Goal: Task Accomplishment & Management: Manage account settings

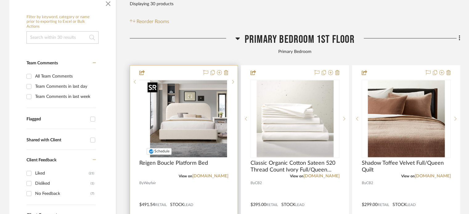
scroll to position [154, 0]
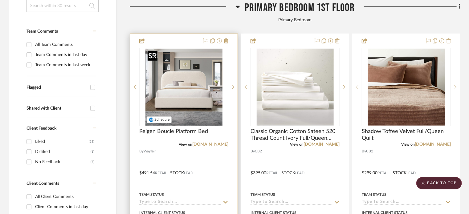
click at [214, 90] on img "0" at bounding box center [184, 87] width 77 height 77
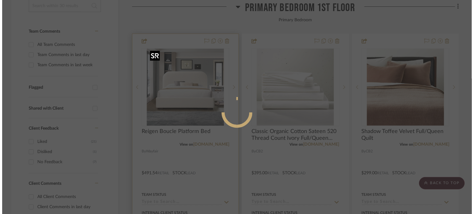
scroll to position [0, 0]
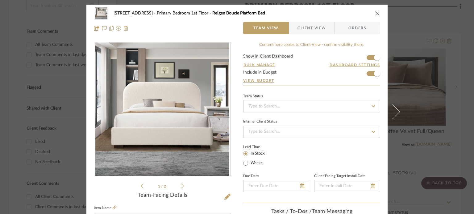
click at [375, 14] on icon "close" at bounding box center [377, 13] width 5 height 5
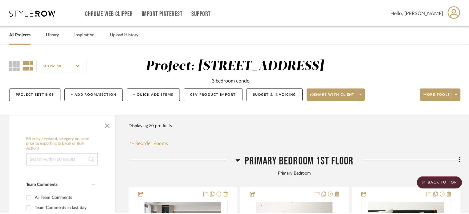
scroll to position [154, 0]
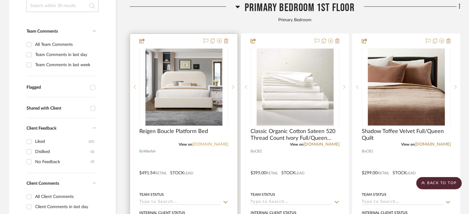
click at [214, 142] on link "wayfair.com" at bounding box center [210, 144] width 36 height 4
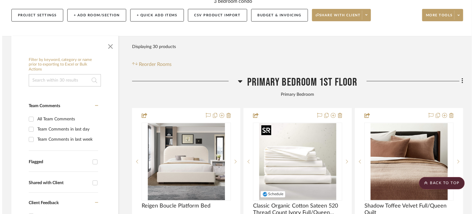
scroll to position [0, 0]
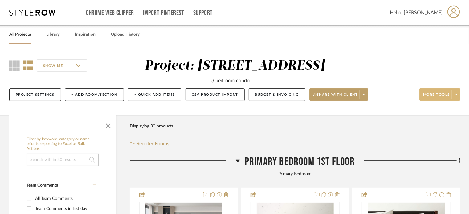
click at [434, 97] on span "More tools" at bounding box center [436, 96] width 27 height 9
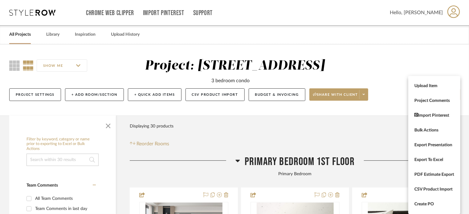
drag, startPoint x: 400, startPoint y: 65, endPoint x: 363, endPoint y: 76, distance: 38.5
click at [400, 65] on div at bounding box center [234, 107] width 469 height 214
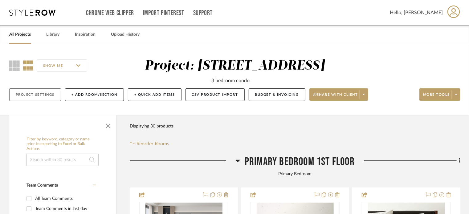
click at [25, 96] on button "Project Settings" at bounding box center [35, 94] width 52 height 13
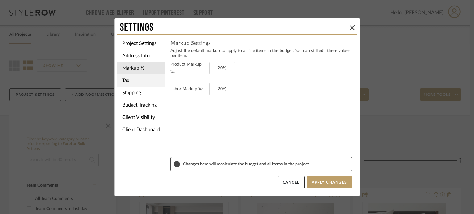
click at [125, 80] on li "Tax" at bounding box center [141, 80] width 48 height 12
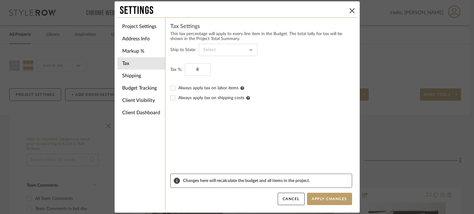
type input "8%"
click at [232, 65] on fieldset "Tax %: 8%" at bounding box center [261, 70] width 182 height 12
click at [240, 45] on input at bounding box center [228, 50] width 59 height 12
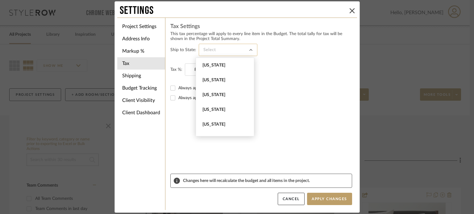
click at [220, 51] on input at bounding box center [228, 50] width 59 height 12
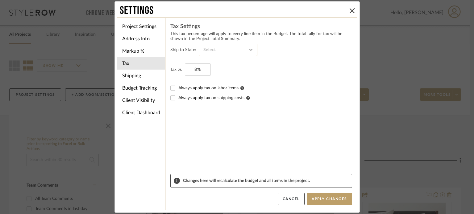
click at [220, 49] on input at bounding box center [228, 50] width 59 height 12
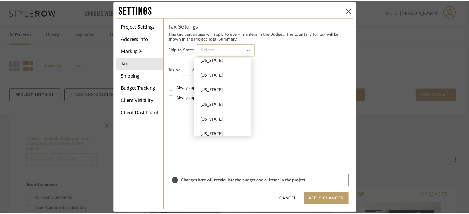
scroll to position [524, 0]
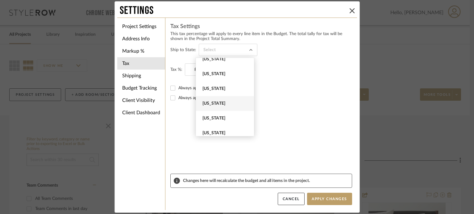
click at [222, 100] on span "Pennsylvania" at bounding box center [225, 103] width 58 height 15
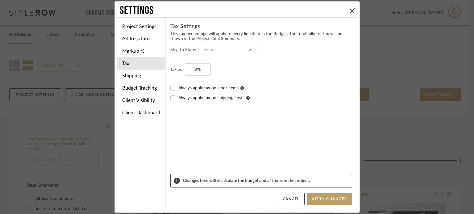
type input "Pennsylvania"
click at [258, 75] on fieldset "Tax %: 8%" at bounding box center [261, 70] width 182 height 12
click at [331, 197] on button "Apply Changes" at bounding box center [329, 199] width 45 height 12
click at [125, 76] on li "Shipping" at bounding box center [141, 76] width 48 height 12
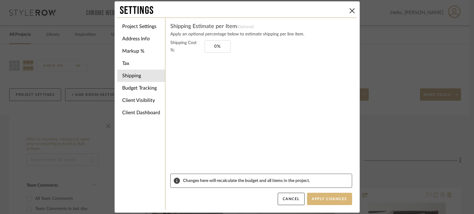
click at [331, 202] on button "Apply Changes" at bounding box center [329, 199] width 45 height 12
click at [351, 8] on icon at bounding box center [351, 10] width 5 height 5
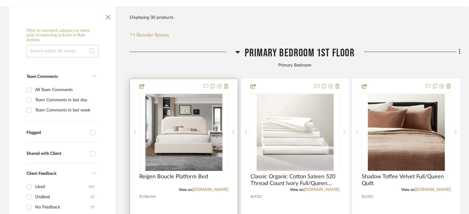
scroll to position [123, 0]
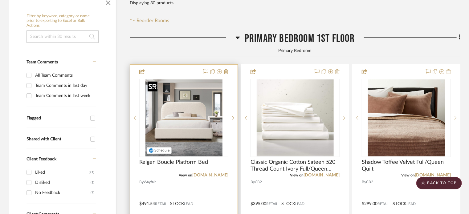
click at [176, 114] on img "0" at bounding box center [184, 118] width 77 height 77
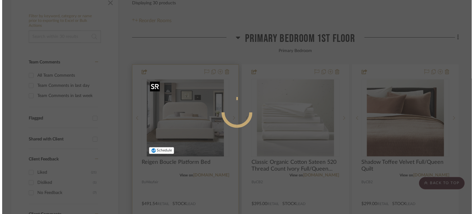
scroll to position [0, 0]
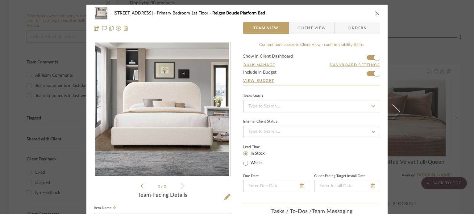
click at [376, 13] on icon "close" at bounding box center [377, 13] width 5 height 5
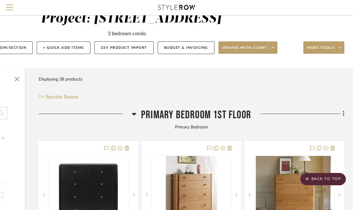
scroll to position [0, 91]
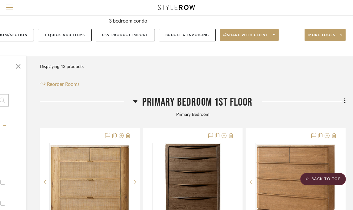
scroll to position [0, 90]
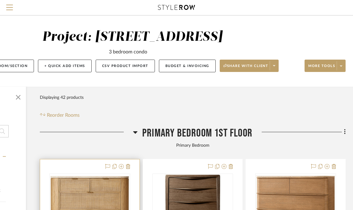
click at [77, 174] on div "0" at bounding box center [90, 213] width 80 height 78
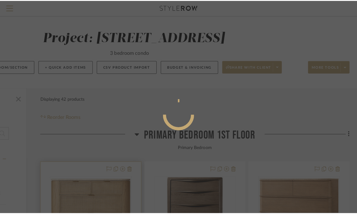
scroll to position [0, 0]
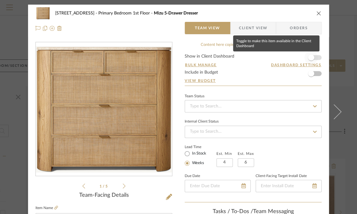
click at [305, 55] on span "button" at bounding box center [311, 58] width 14 height 14
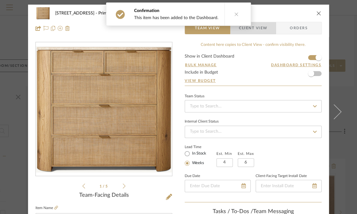
click at [260, 25] on span "Client View" at bounding box center [253, 28] width 28 height 12
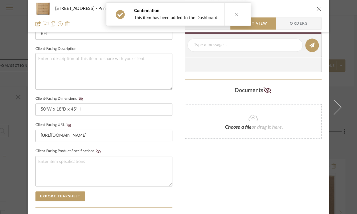
scroll to position [216, 0]
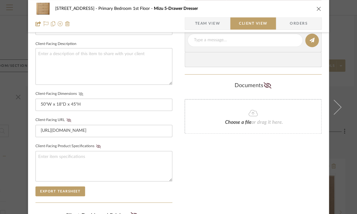
click at [79, 92] on icon at bounding box center [81, 94] width 5 height 4
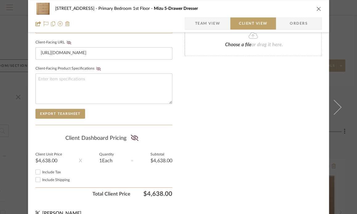
scroll to position [302, 0]
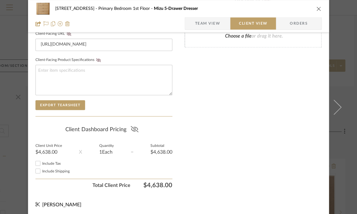
click at [135, 127] on icon at bounding box center [134, 129] width 8 height 6
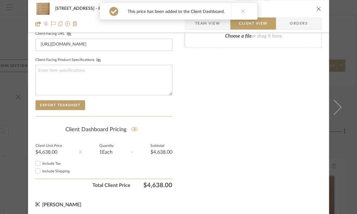
click at [317, 8] on icon "close" at bounding box center [318, 8] width 5 height 5
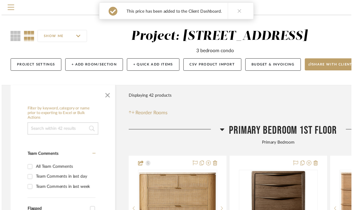
scroll to position [0, 90]
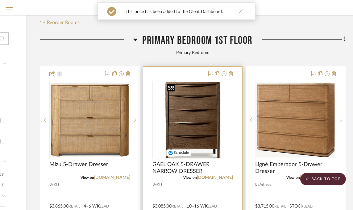
click at [207, 125] on img "0" at bounding box center [193, 119] width 56 height 77
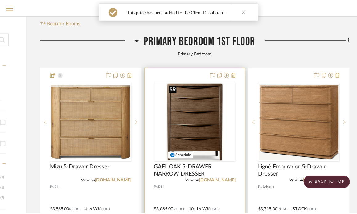
scroll to position [0, 0]
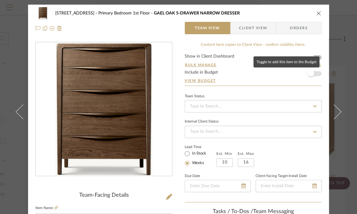
click at [311, 74] on span "button" at bounding box center [311, 74] width 6 height 6
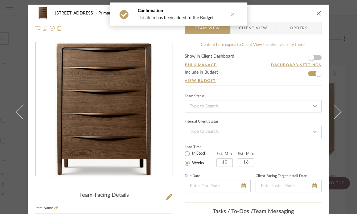
click at [252, 29] on span "Client View" at bounding box center [253, 28] width 28 height 12
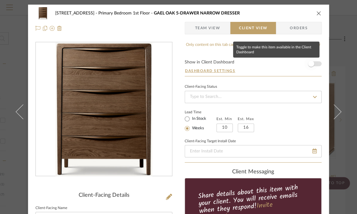
click at [308, 64] on span "button" at bounding box center [311, 64] width 6 height 6
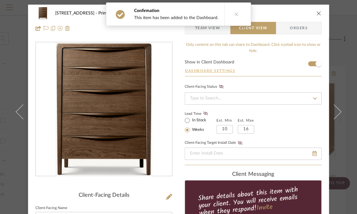
click at [211, 72] on button "Dashboard Settings" at bounding box center [210, 71] width 51 height 6
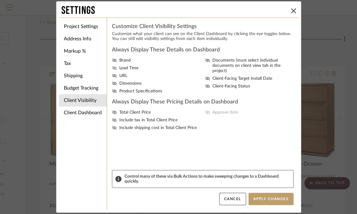
click at [112, 68] on icon at bounding box center [114, 68] width 5 height 4
click at [0, 0] on input "Lead Time" at bounding box center [0, 0] width 0 height 0
click at [112, 84] on icon at bounding box center [114, 84] width 5 height 4
click at [0, 0] on input "Dimensions" at bounding box center [0, 0] width 0 height 0
click at [112, 113] on icon at bounding box center [114, 113] width 5 height 4
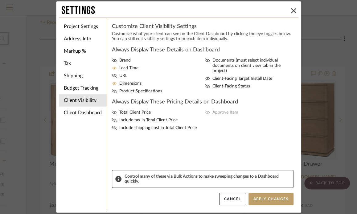
click at [0, 0] on input "Total Client Price" at bounding box center [0, 0] width 0 height 0
click at [269, 195] on button "Apply Changes" at bounding box center [270, 199] width 45 height 12
click at [290, 7] on button at bounding box center [293, 10] width 7 height 7
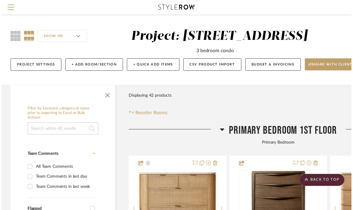
scroll to position [92, 90]
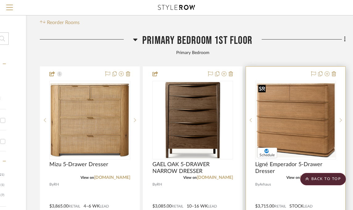
click at [279, 101] on img "0" at bounding box center [296, 119] width 80 height 75
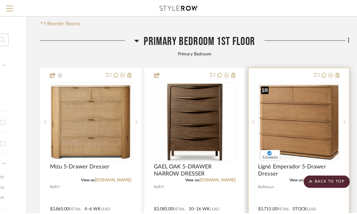
scroll to position [0, 0]
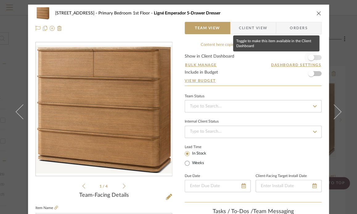
click at [312, 57] on span "button" at bounding box center [311, 58] width 14 height 14
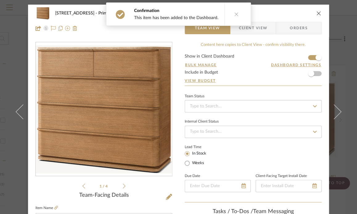
click at [314, 14] on div "2323 Race St Primary Bedroom 1st Floor Ligné Emperador 5-Drawer Dresser" at bounding box center [178, 13] width 286 height 12
click at [318, 14] on icon "close" at bounding box center [318, 13] width 5 height 5
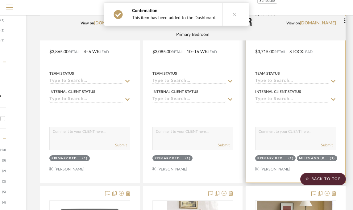
scroll to position [401, 90]
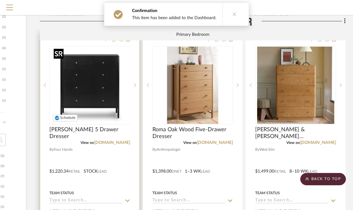
click at [89, 64] on div at bounding box center [89, 85] width 81 height 78
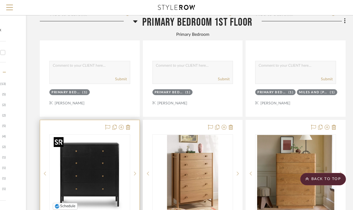
scroll to position [370, 90]
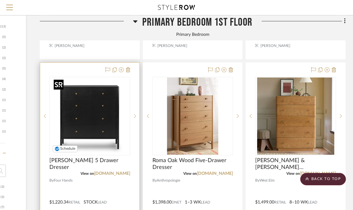
click at [93, 124] on img "0" at bounding box center [89, 115] width 77 height 77
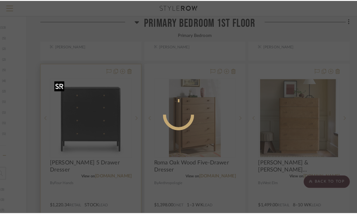
scroll to position [0, 0]
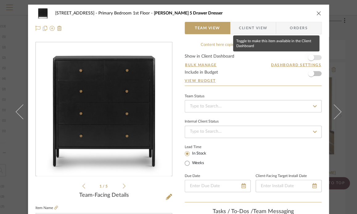
click at [309, 57] on span "button" at bounding box center [311, 58] width 6 height 6
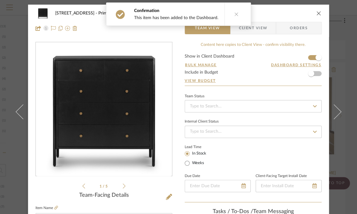
click at [316, 15] on icon "close" at bounding box center [318, 13] width 5 height 5
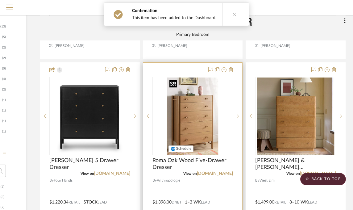
click at [200, 114] on img "0" at bounding box center [192, 115] width 51 height 77
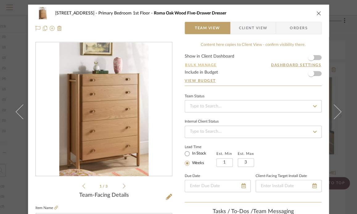
click at [208, 65] on button "Bulk Manage" at bounding box center [201, 65] width 32 height 6
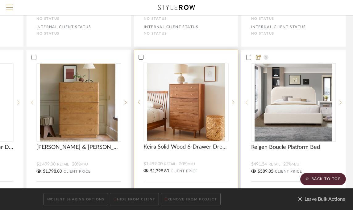
scroll to position [277, 90]
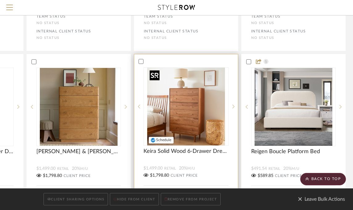
click at [176, 110] on div at bounding box center [185, 106] width 85 height 78
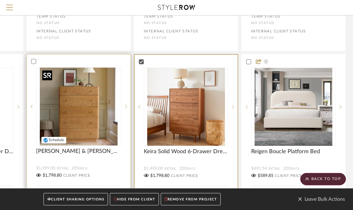
click at [0, 0] on img at bounding box center [0, 0] width 0 height 0
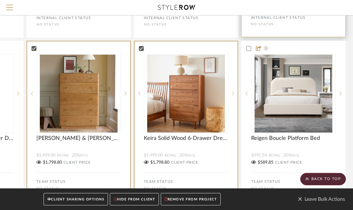
scroll to position [339, 90]
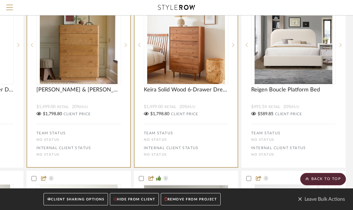
click at [90, 195] on button "CLIENT SHARING OPTIONS" at bounding box center [75, 199] width 64 height 13
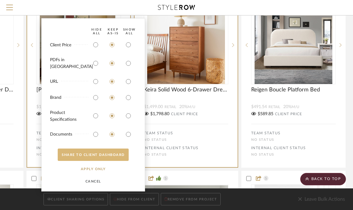
click at [99, 152] on button "SHARE TO CLIENT Dashboard" at bounding box center [93, 154] width 71 height 12
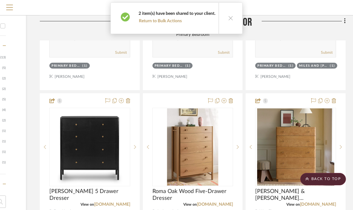
click at [230, 19] on icon at bounding box center [230, 17] width 5 height 5
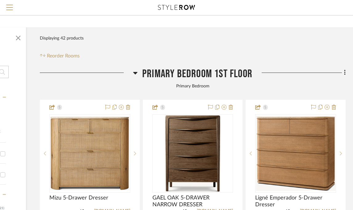
scroll to position [0, 90]
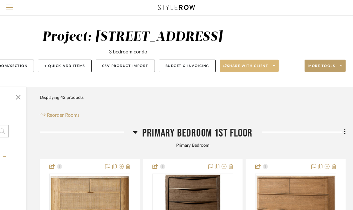
click at [263, 66] on span "Share with client" at bounding box center [245, 68] width 45 height 9
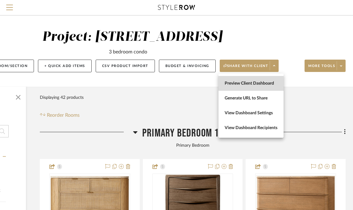
click at [260, 83] on span "Preview Client Dashboard" at bounding box center [250, 83] width 53 height 5
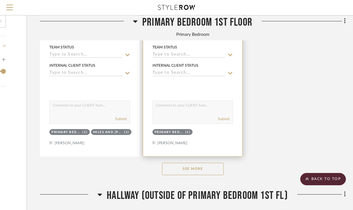
scroll to position [863, 90]
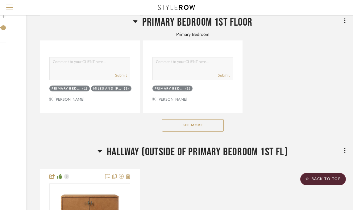
click at [183, 124] on button "See More" at bounding box center [193, 125] width 62 height 12
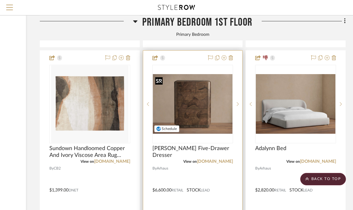
scroll to position [1233, 90]
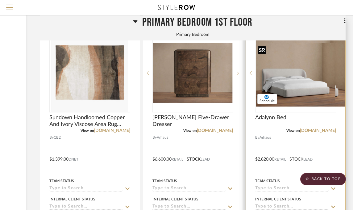
click at [308, 96] on div at bounding box center [295, 73] width 81 height 78
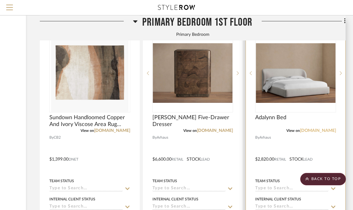
scroll to position [1264, 90]
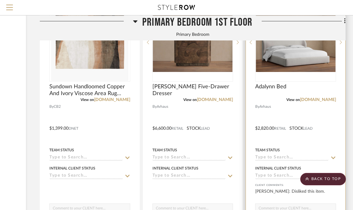
click at [266, 128] on div at bounding box center [295, 124] width 99 height 270
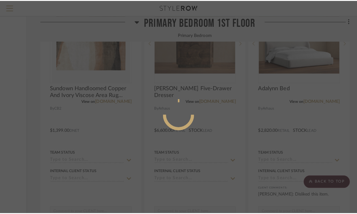
scroll to position [0, 0]
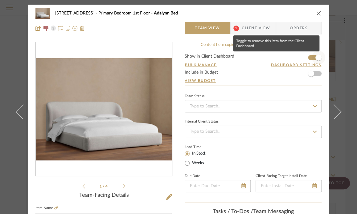
click at [312, 54] on span "button" at bounding box center [319, 58] width 14 height 14
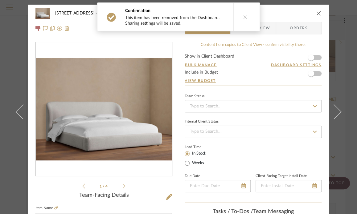
click at [316, 12] on icon "close" at bounding box center [318, 13] width 5 height 5
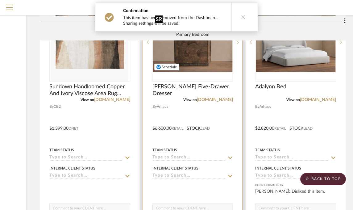
click at [206, 69] on img "0" at bounding box center [193, 42] width 80 height 60
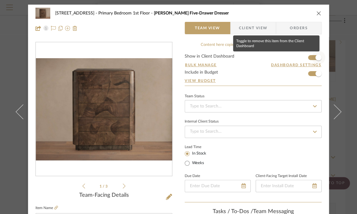
click at [318, 58] on span "button" at bounding box center [318, 58] width 6 height 6
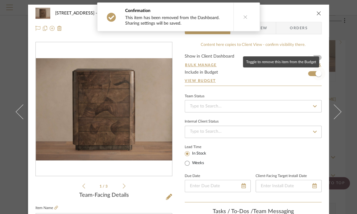
click at [315, 72] on span "button" at bounding box center [318, 74] width 6 height 6
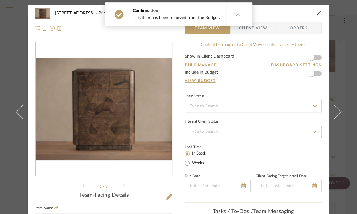
click at [316, 14] on icon "close" at bounding box center [318, 13] width 5 height 5
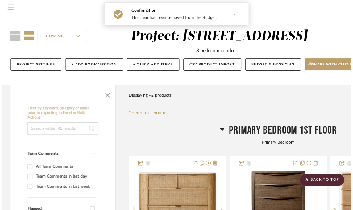
scroll to position [1264, 90]
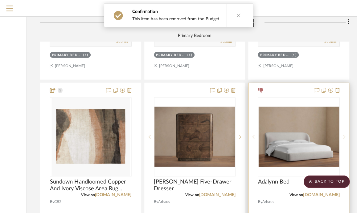
scroll to position [0, 0]
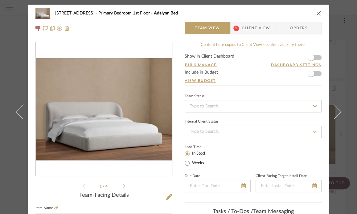
click at [316, 11] on icon "close" at bounding box center [318, 13] width 5 height 5
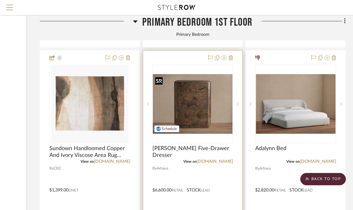
click at [205, 113] on img "0" at bounding box center [193, 104] width 80 height 60
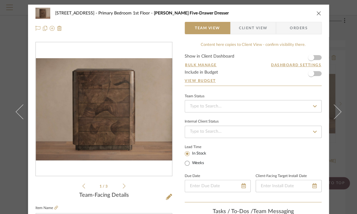
click at [318, 75] on form "Show in Client Dashboard Bulk Manage Dashboard Settings Include in Budget View …" at bounding box center [253, 69] width 137 height 31
click at [314, 72] on span "button" at bounding box center [311, 74] width 14 height 14
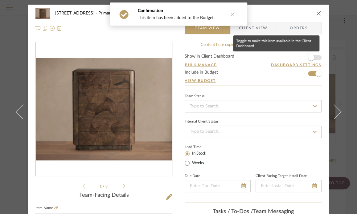
click at [311, 58] on span "button" at bounding box center [311, 58] width 6 height 6
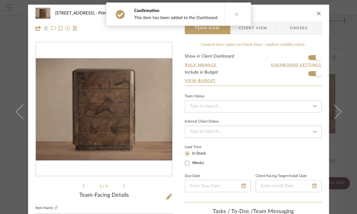
click at [316, 12] on icon "close" at bounding box center [318, 13] width 5 height 5
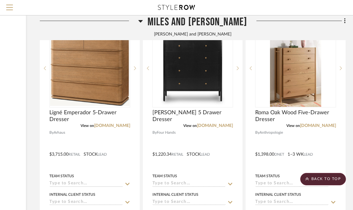
scroll to position [4347, 90]
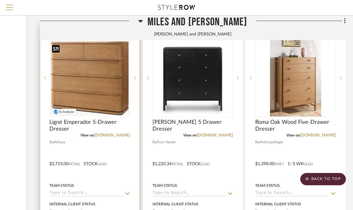
click at [104, 99] on div at bounding box center [89, 78] width 81 height 78
click at [90, 123] on span "Ligné Emperador 5-Drawer Dresser" at bounding box center [89, 126] width 81 height 14
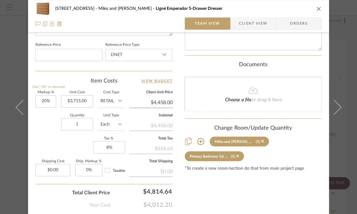
scroll to position [339, 0]
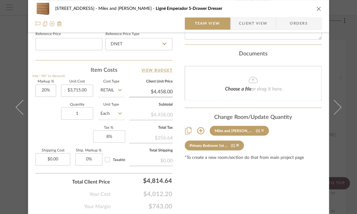
click at [261, 129] on icon at bounding box center [262, 130] width 3 height 3
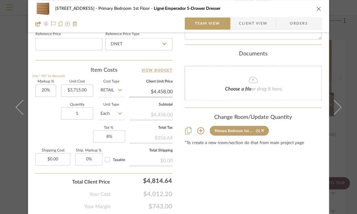
click at [313, 8] on div "2323 Race St Primary Bedroom 1st Floor Ligné Emperador 5-Drawer Dresser" at bounding box center [178, 8] width 286 height 12
click at [316, 7] on icon "close" at bounding box center [318, 8] width 5 height 5
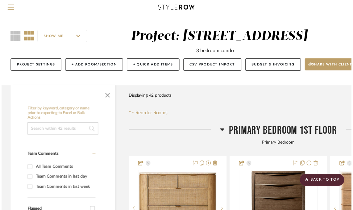
scroll to position [4347, 90]
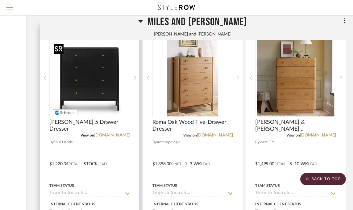
click at [93, 80] on img "0" at bounding box center [89, 77] width 77 height 77
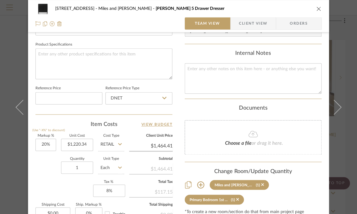
scroll to position [359, 0]
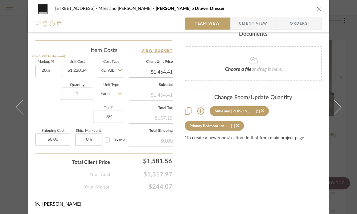
click at [261, 109] on icon at bounding box center [262, 110] width 3 height 3
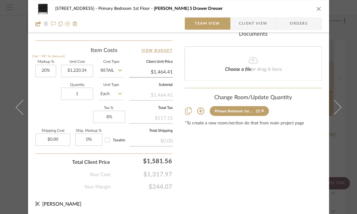
click at [317, 9] on icon "close" at bounding box center [318, 8] width 5 height 5
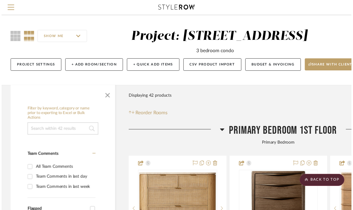
scroll to position [4347, 90]
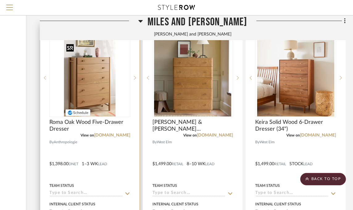
click at [105, 86] on img "0" at bounding box center [89, 77] width 51 height 77
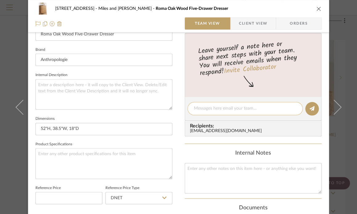
scroll to position [359, 0]
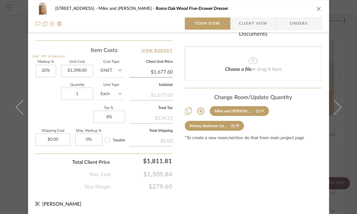
click at [258, 110] on div "(1)" at bounding box center [260, 111] width 8 height 4
click at [261, 109] on icon at bounding box center [262, 111] width 3 height 4
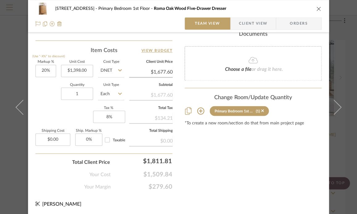
click at [316, 10] on icon "close" at bounding box center [318, 8] width 5 height 5
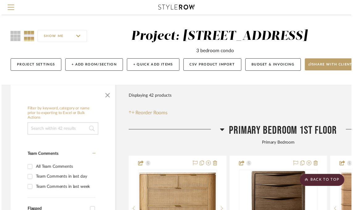
scroll to position [4347, 90]
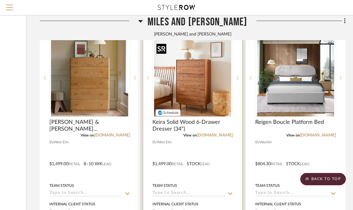
click at [177, 79] on img "0" at bounding box center [192, 77] width 77 height 77
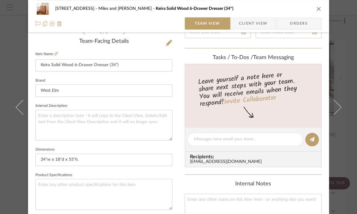
scroll to position [308, 0]
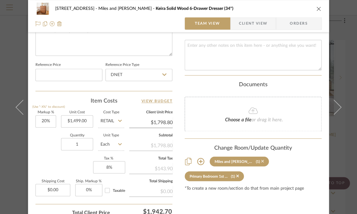
click at [261, 161] on icon at bounding box center [262, 161] width 3 height 4
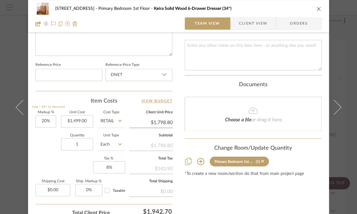
click at [316, 9] on icon "close" at bounding box center [318, 8] width 5 height 5
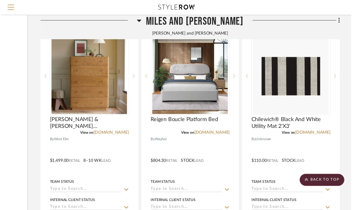
scroll to position [4347, 90]
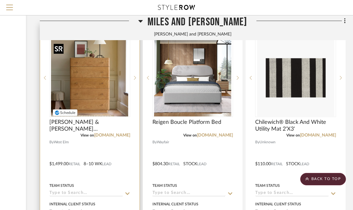
click at [97, 59] on img "0" at bounding box center [89, 77] width 77 height 77
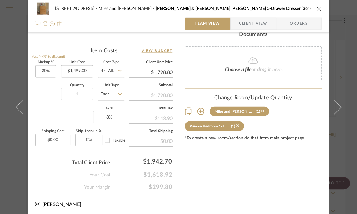
scroll to position [359, 0]
click at [261, 110] on icon at bounding box center [262, 110] width 3 height 3
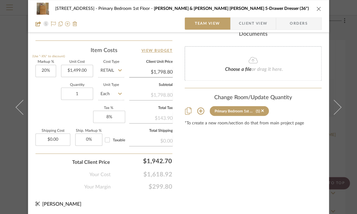
click at [316, 8] on icon "close" at bounding box center [318, 8] width 5 height 5
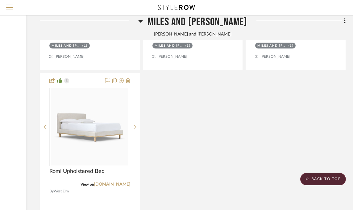
scroll to position [4563, 90]
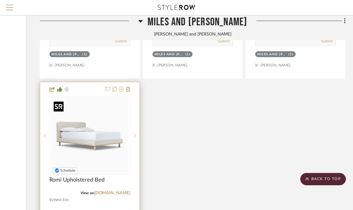
click at [87, 116] on img "0" at bounding box center [89, 135] width 77 height 77
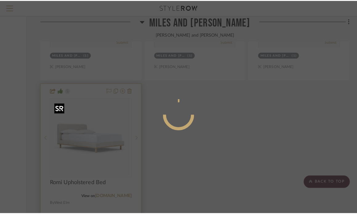
scroll to position [0, 0]
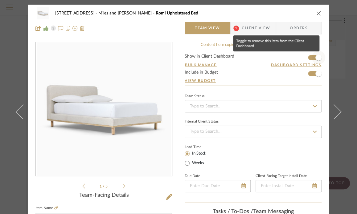
click at [317, 60] on span "button" at bounding box center [318, 58] width 6 height 6
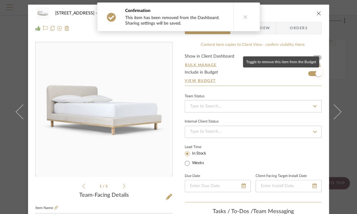
click at [318, 73] on span "button" at bounding box center [318, 74] width 6 height 6
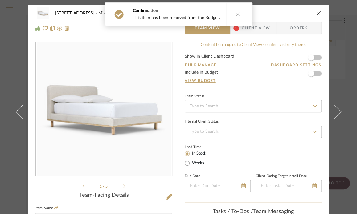
click at [317, 13] on icon "close" at bounding box center [318, 13] width 5 height 5
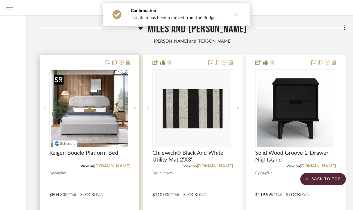
click at [81, 124] on img "0" at bounding box center [89, 108] width 77 height 77
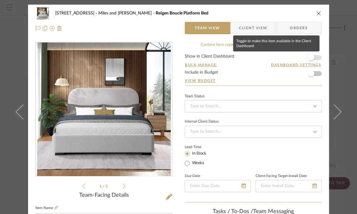
click at [308, 60] on span "button" at bounding box center [311, 58] width 6 height 6
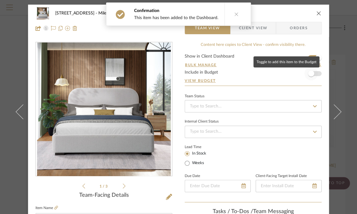
click at [308, 75] on span "button" at bounding box center [311, 74] width 6 height 6
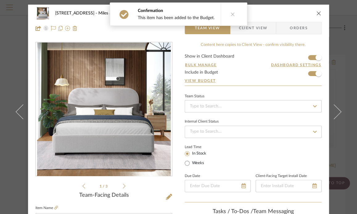
click at [317, 12] on icon "close" at bounding box center [318, 13] width 5 height 5
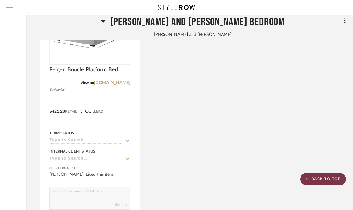
scroll to position [5303, 90]
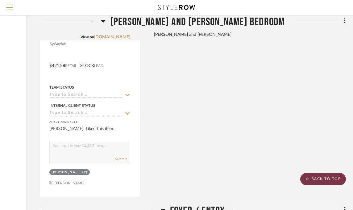
click at [328, 177] on scroll-to-top-button "BACK TO TOP" at bounding box center [323, 179] width 46 height 12
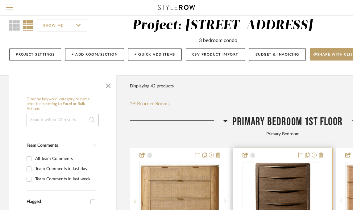
scroll to position [0, 0]
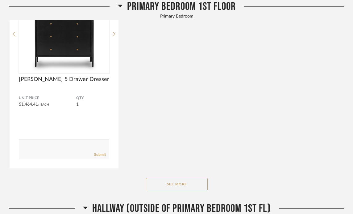
scroll to position [370, 0]
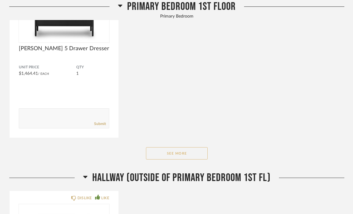
click at [171, 154] on button "See More" at bounding box center [177, 153] width 62 height 12
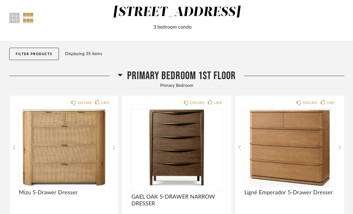
scroll to position [0, 0]
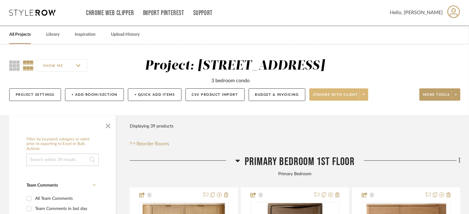
click at [347, 95] on span "Share with client" at bounding box center [335, 96] width 45 height 9
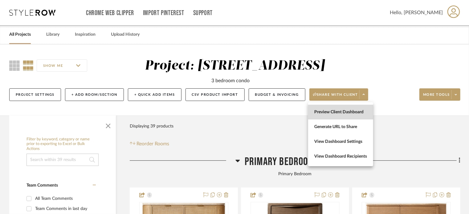
click at [344, 110] on span "Preview Client Dashboard" at bounding box center [340, 112] width 53 height 5
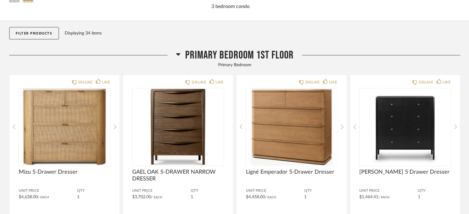
scroll to position [62, 0]
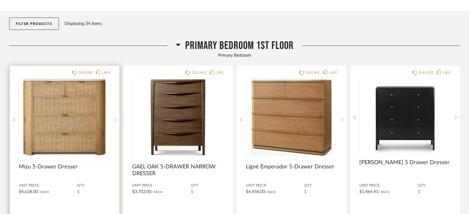
click at [114, 121] on icon at bounding box center [115, 119] width 3 height 5
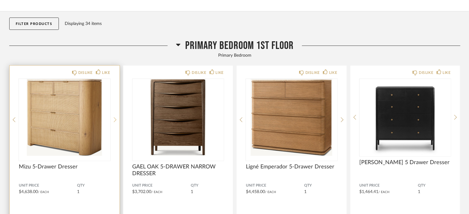
click at [114, 121] on icon at bounding box center [115, 120] width 3 height 6
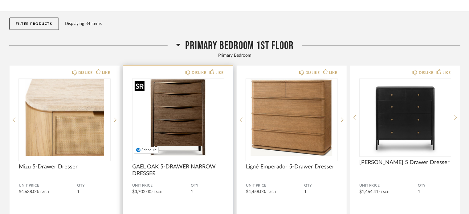
click at [202, 120] on img "0" at bounding box center [179, 117] width 92 height 77
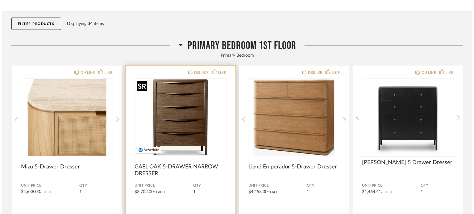
scroll to position [0, 0]
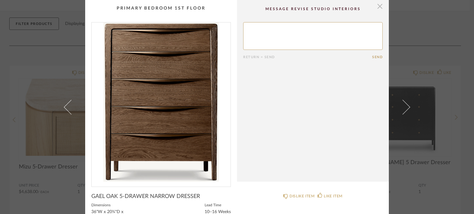
click at [377, 6] on span "button" at bounding box center [379, 6] width 12 height 12
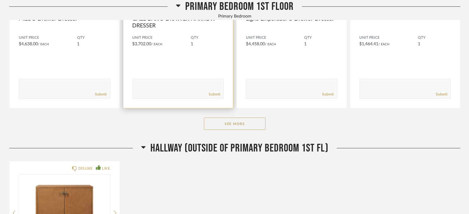
scroll to position [247, 0]
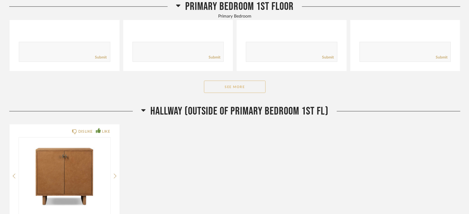
click at [227, 91] on button "See More" at bounding box center [235, 87] width 62 height 12
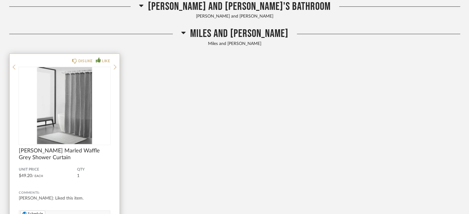
scroll to position [2467, 0]
